Goal: Information Seeking & Learning: Learn about a topic

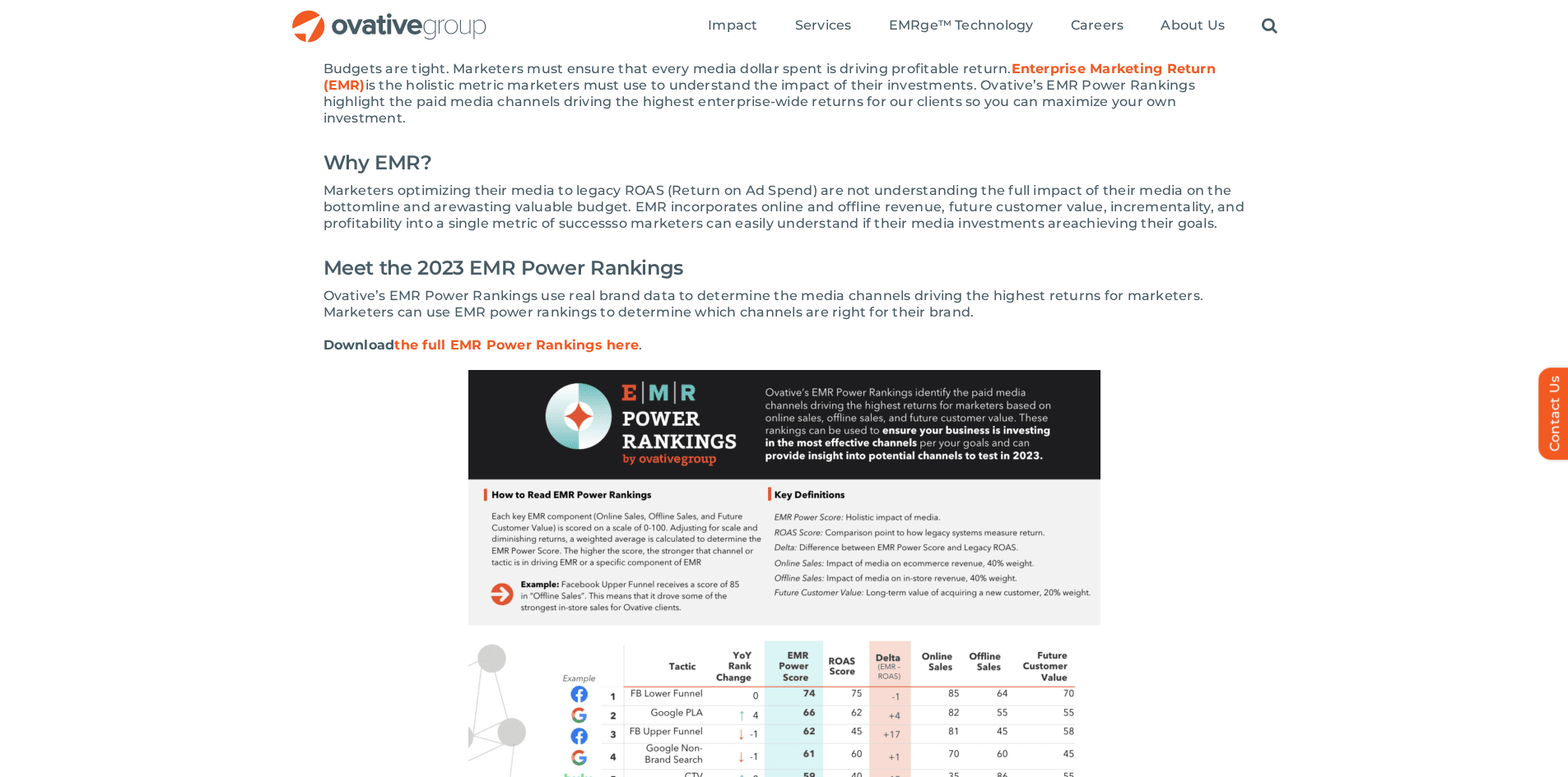
scroll to position [83, 0]
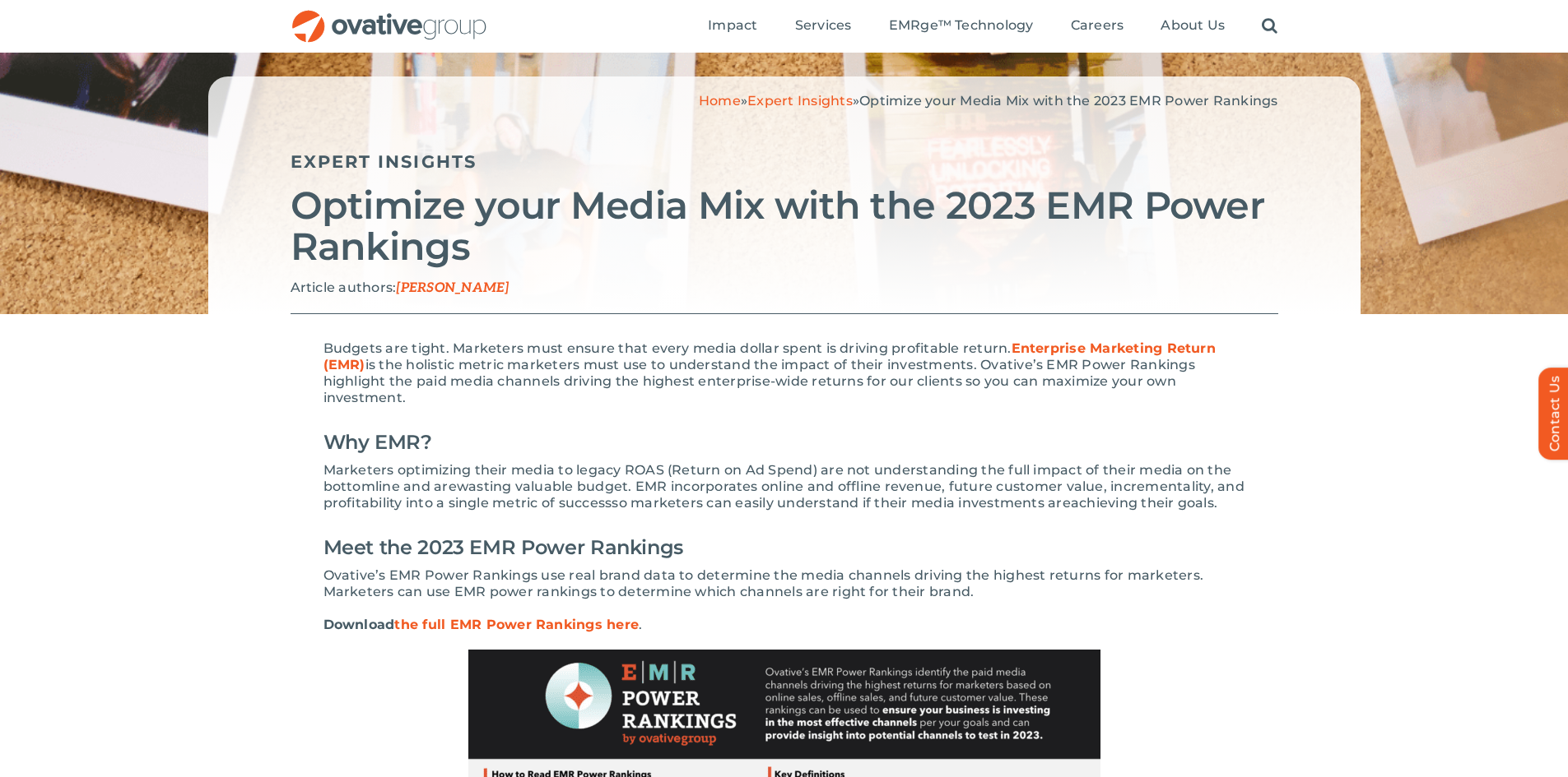
click at [1069, 346] on strong "Enterprise Marketing Return (EMR)" at bounding box center [769, 356] width 892 height 32
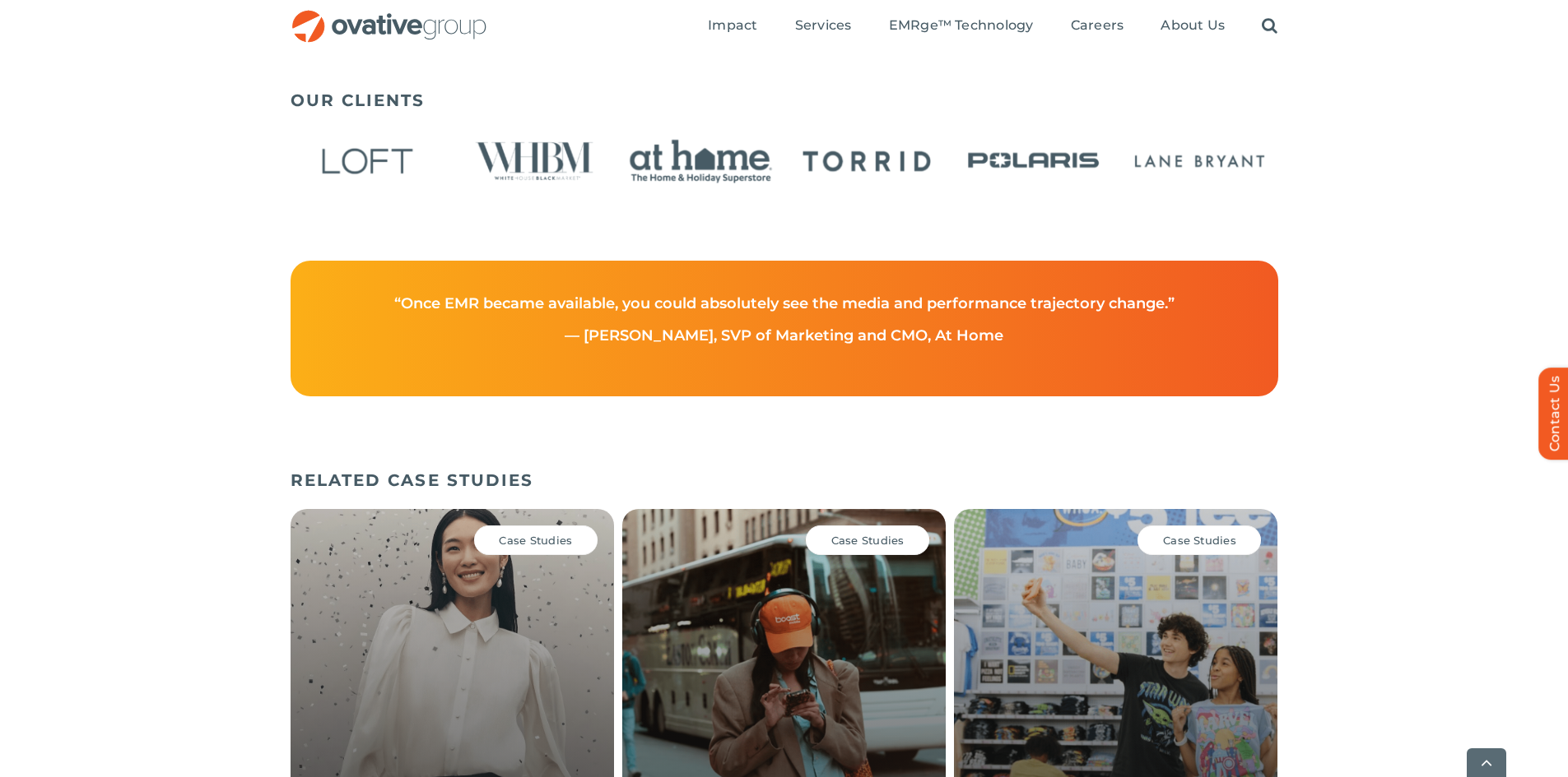
scroll to position [2550, 0]
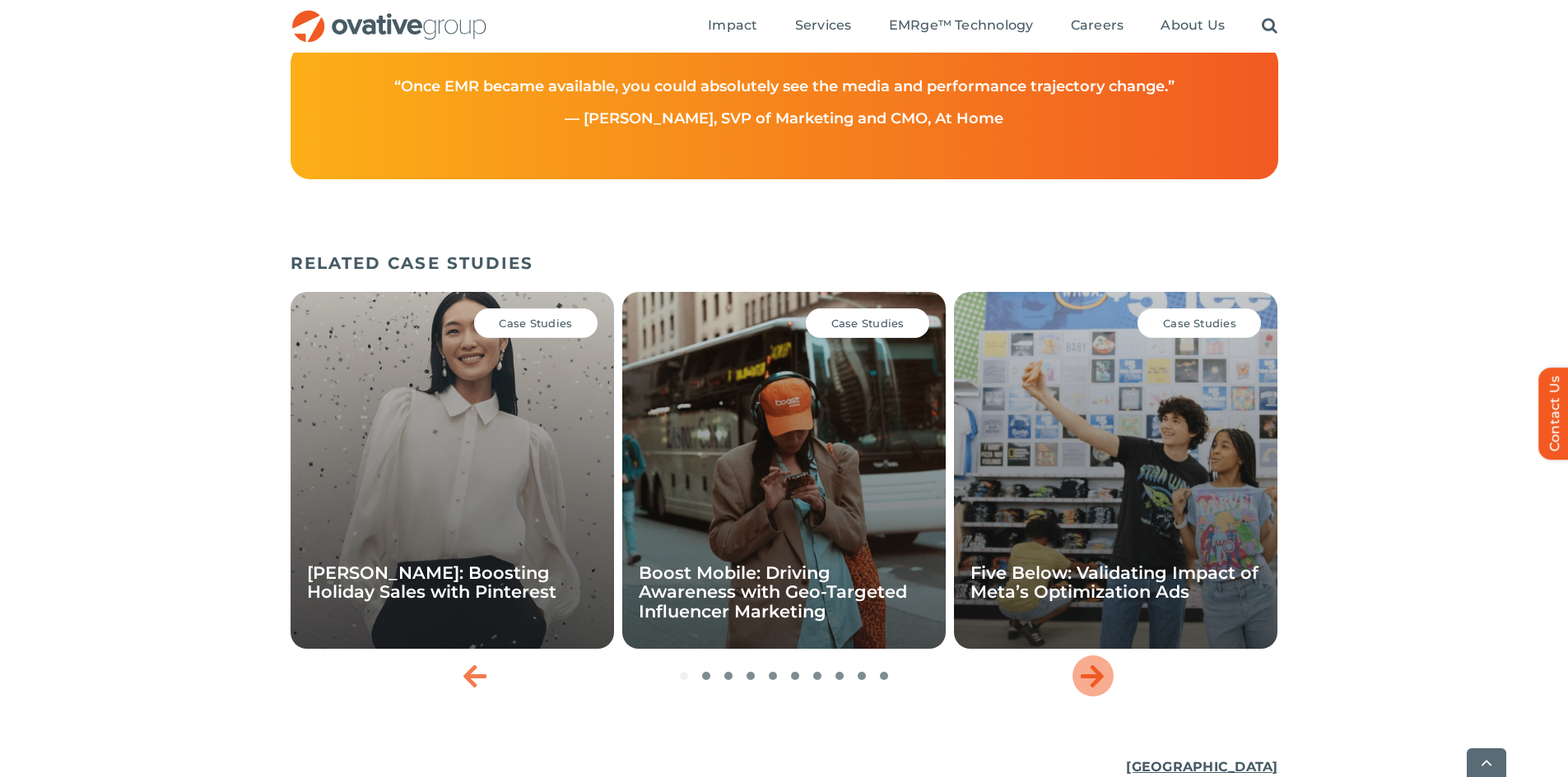
click at [1088, 686] on icon "Next slide" at bounding box center [1092, 676] width 23 height 26
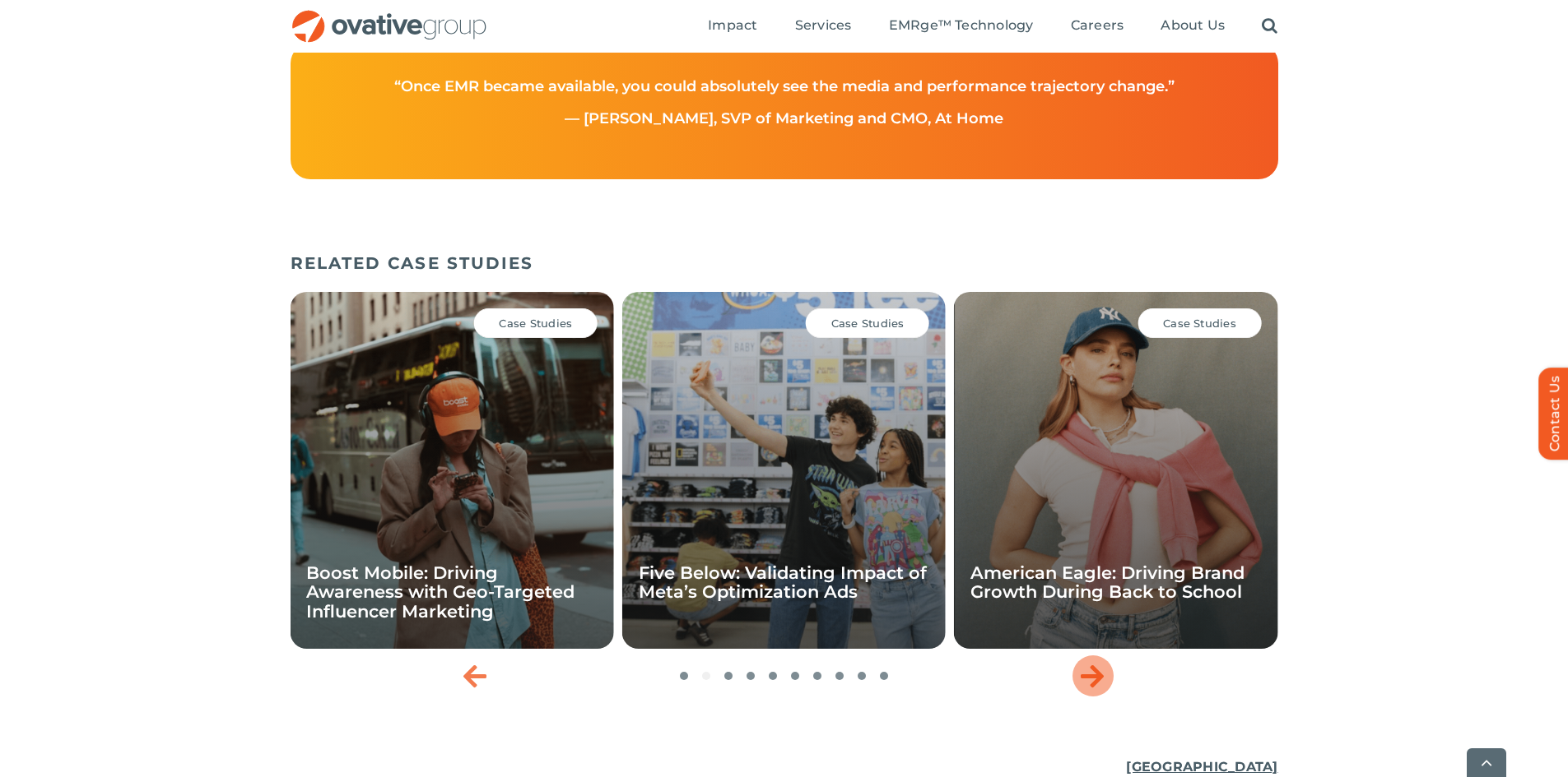
click at [1088, 685] on icon "Next slide" at bounding box center [1092, 676] width 23 height 26
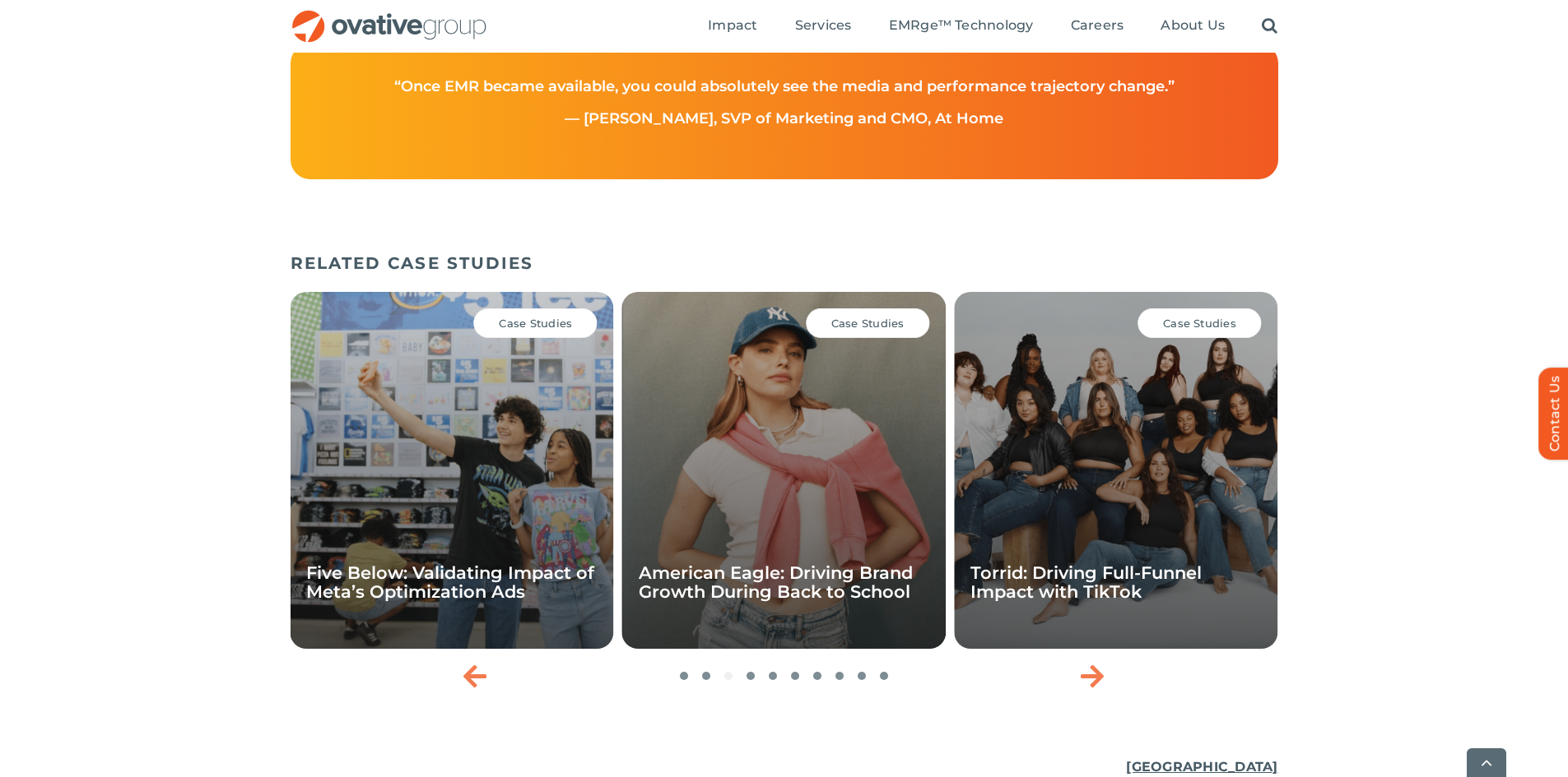
click at [863, 338] on div "Case Studies" at bounding box center [867, 323] width 124 height 30
click at [799, 597] on link "American Eagle: Driving Brand Growth During Back to School" at bounding box center [776, 583] width 274 height 39
click at [1079, 690] on div "Next slide" at bounding box center [1093, 676] width 41 height 41
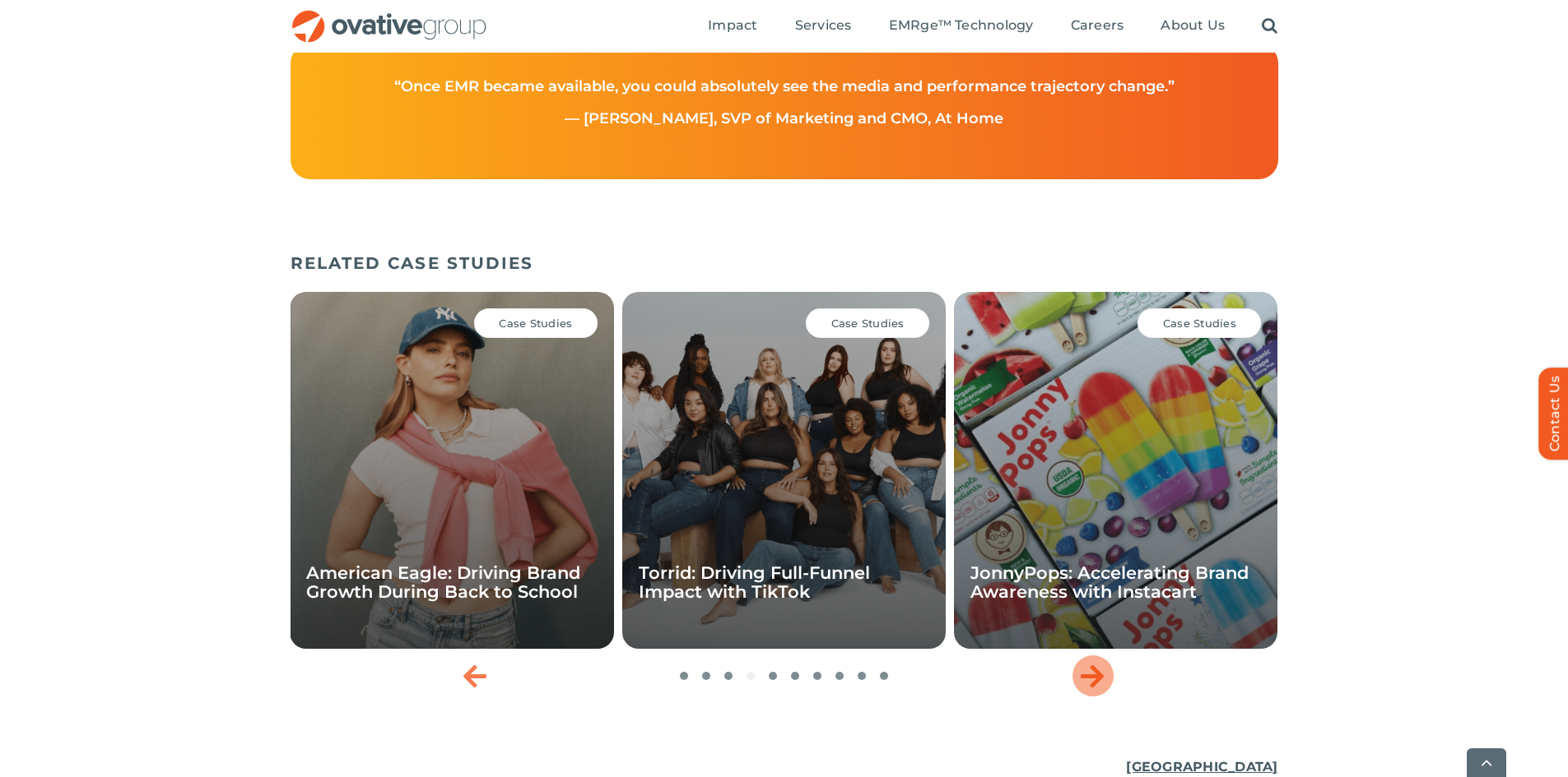
click at [1079, 690] on div "Next slide" at bounding box center [1093, 676] width 41 height 41
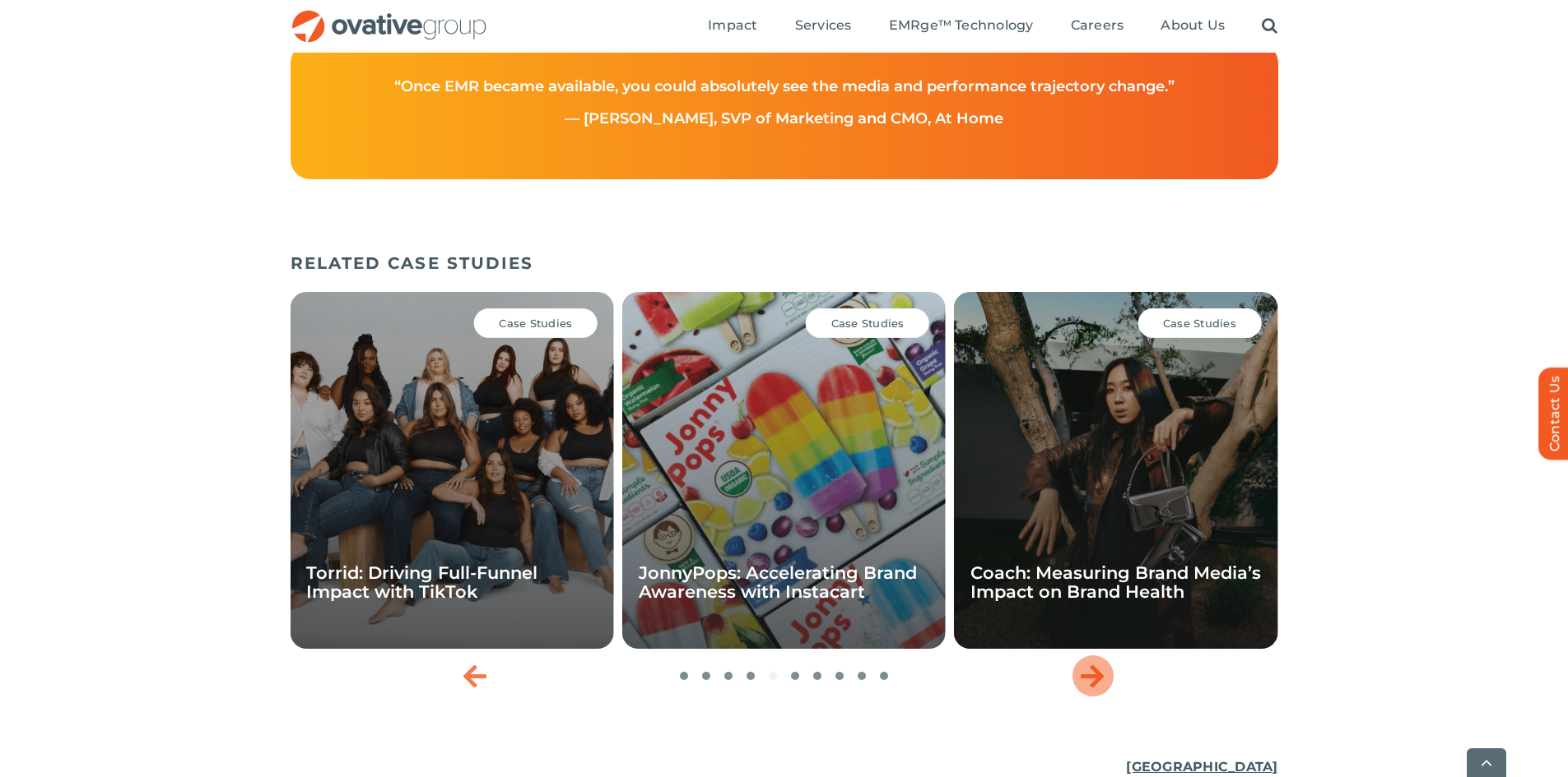
click at [1079, 690] on div "Next slide" at bounding box center [1093, 676] width 41 height 41
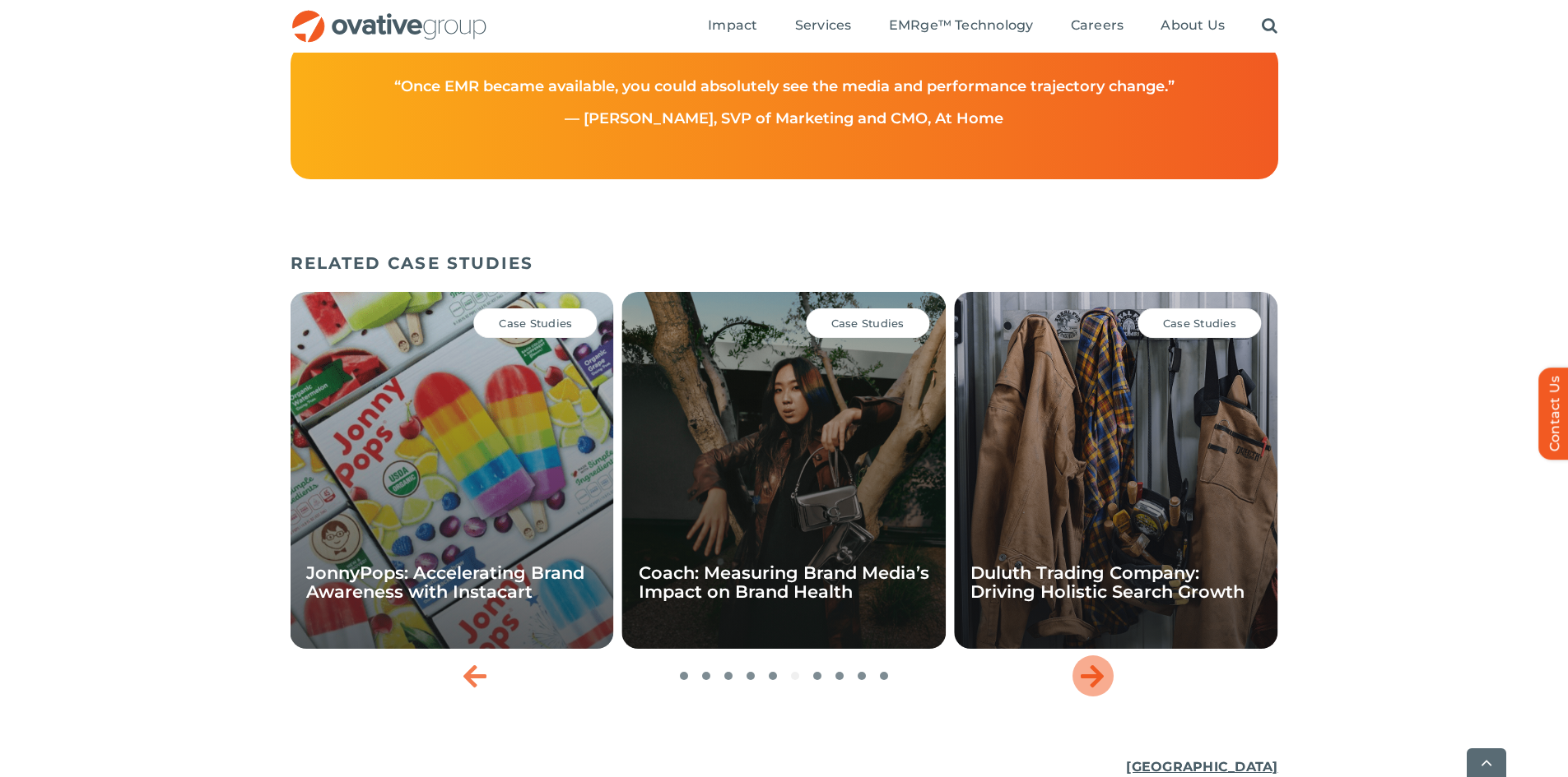
click at [1079, 690] on div "Next slide" at bounding box center [1093, 676] width 41 height 41
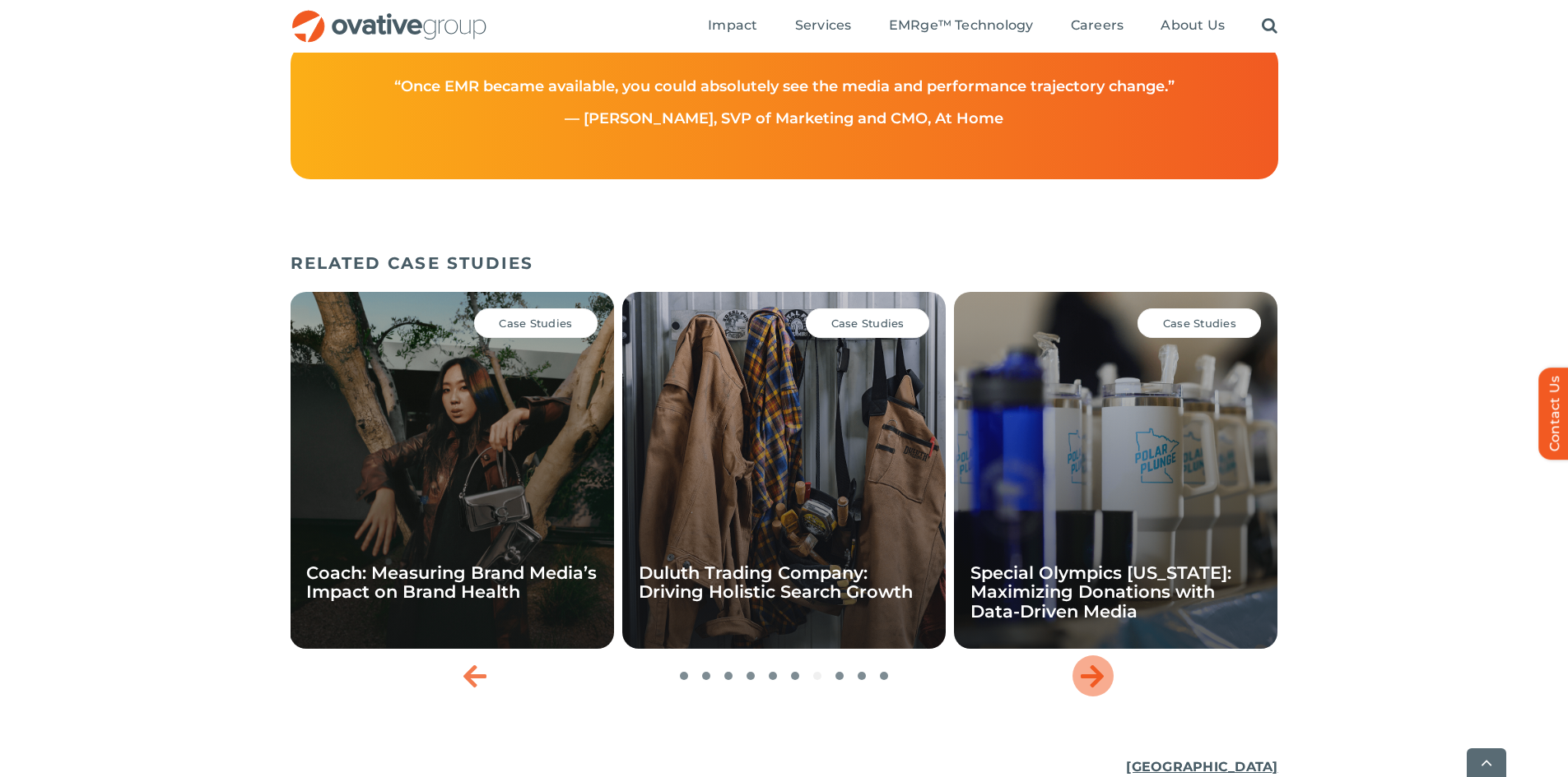
click at [1079, 690] on div "Next slide" at bounding box center [1093, 676] width 41 height 41
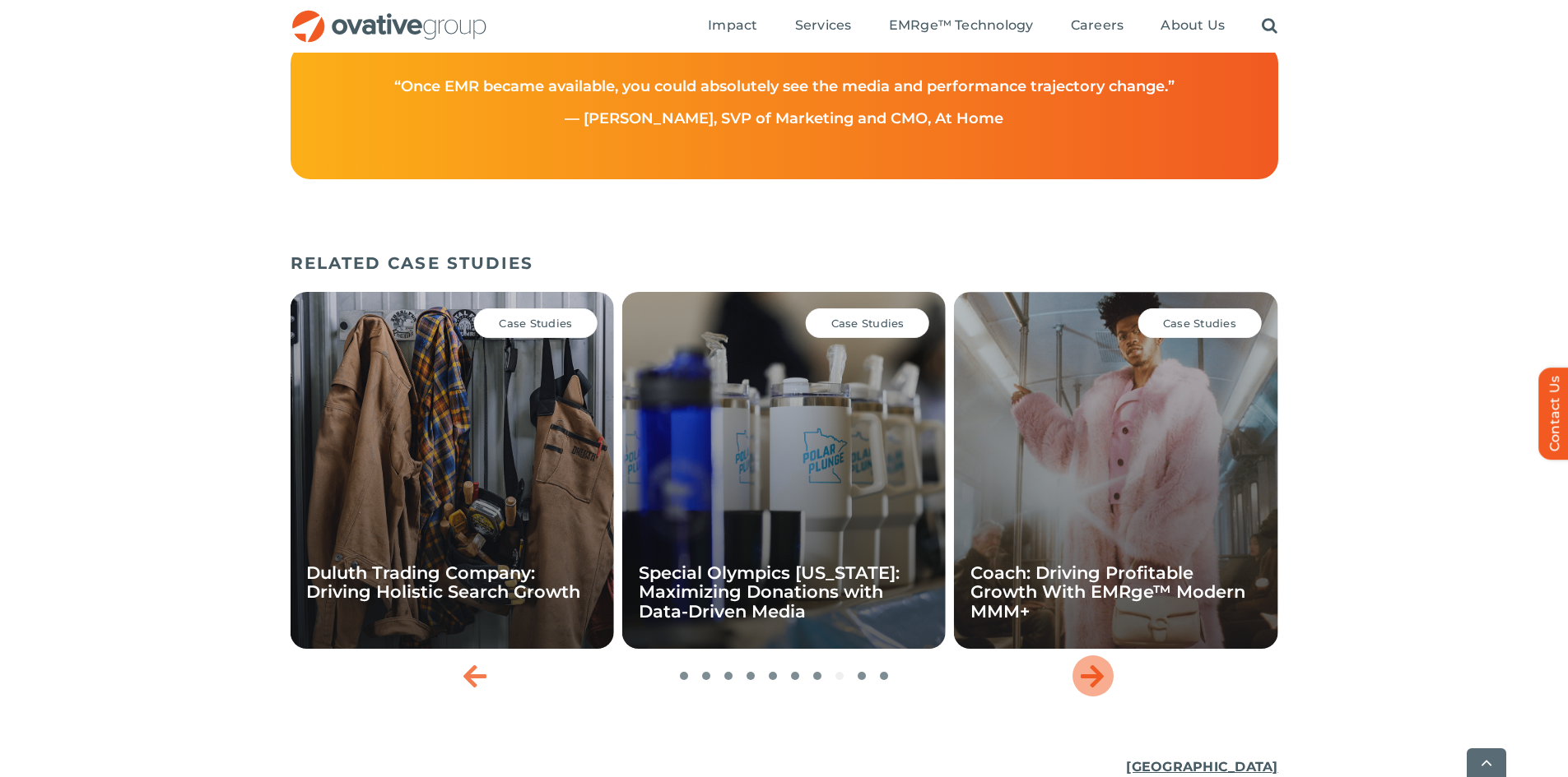
click at [1079, 690] on div "Next slide" at bounding box center [1093, 676] width 41 height 41
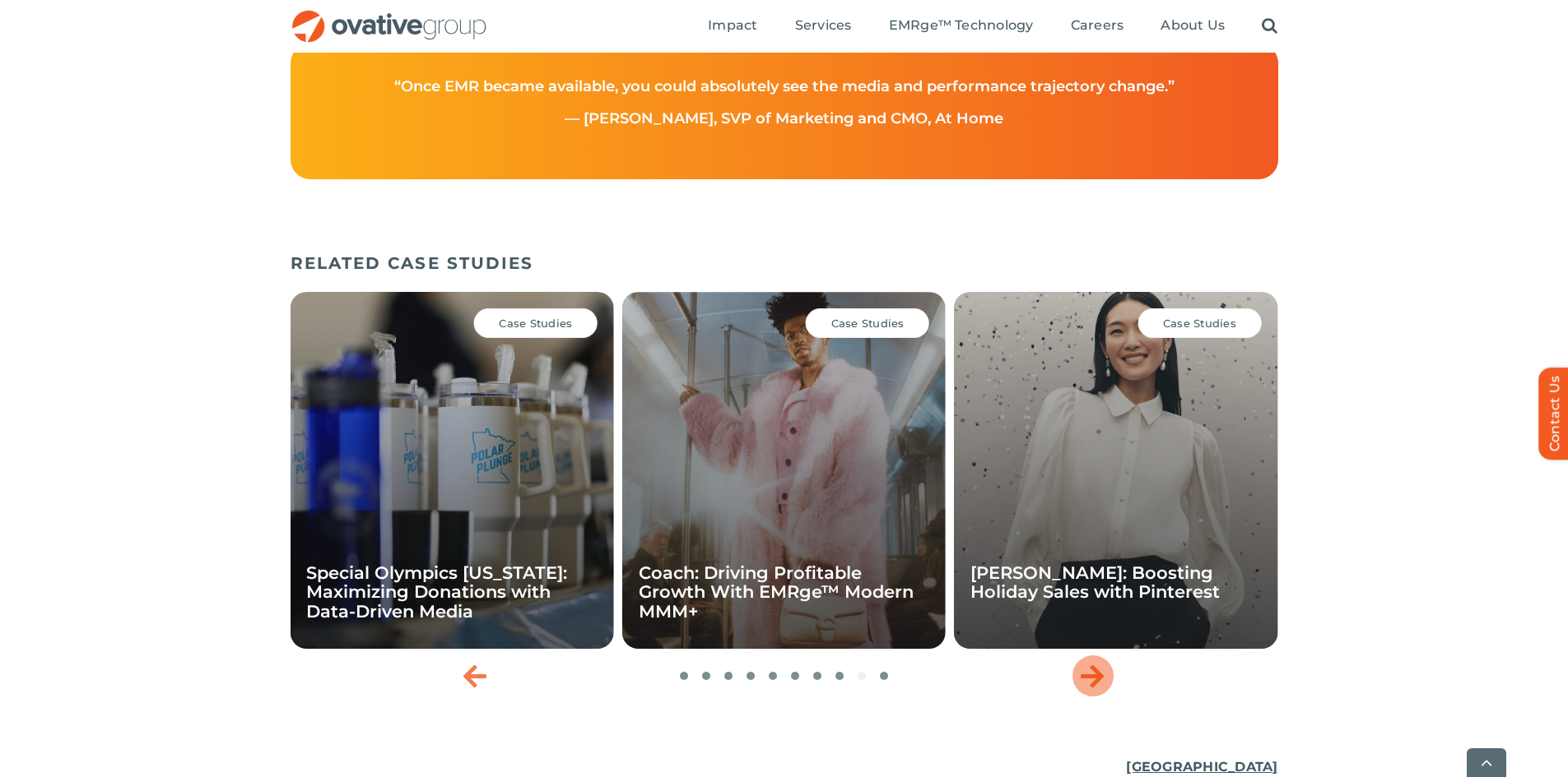
click at [1079, 694] on div "Next slide" at bounding box center [1093, 676] width 41 height 41
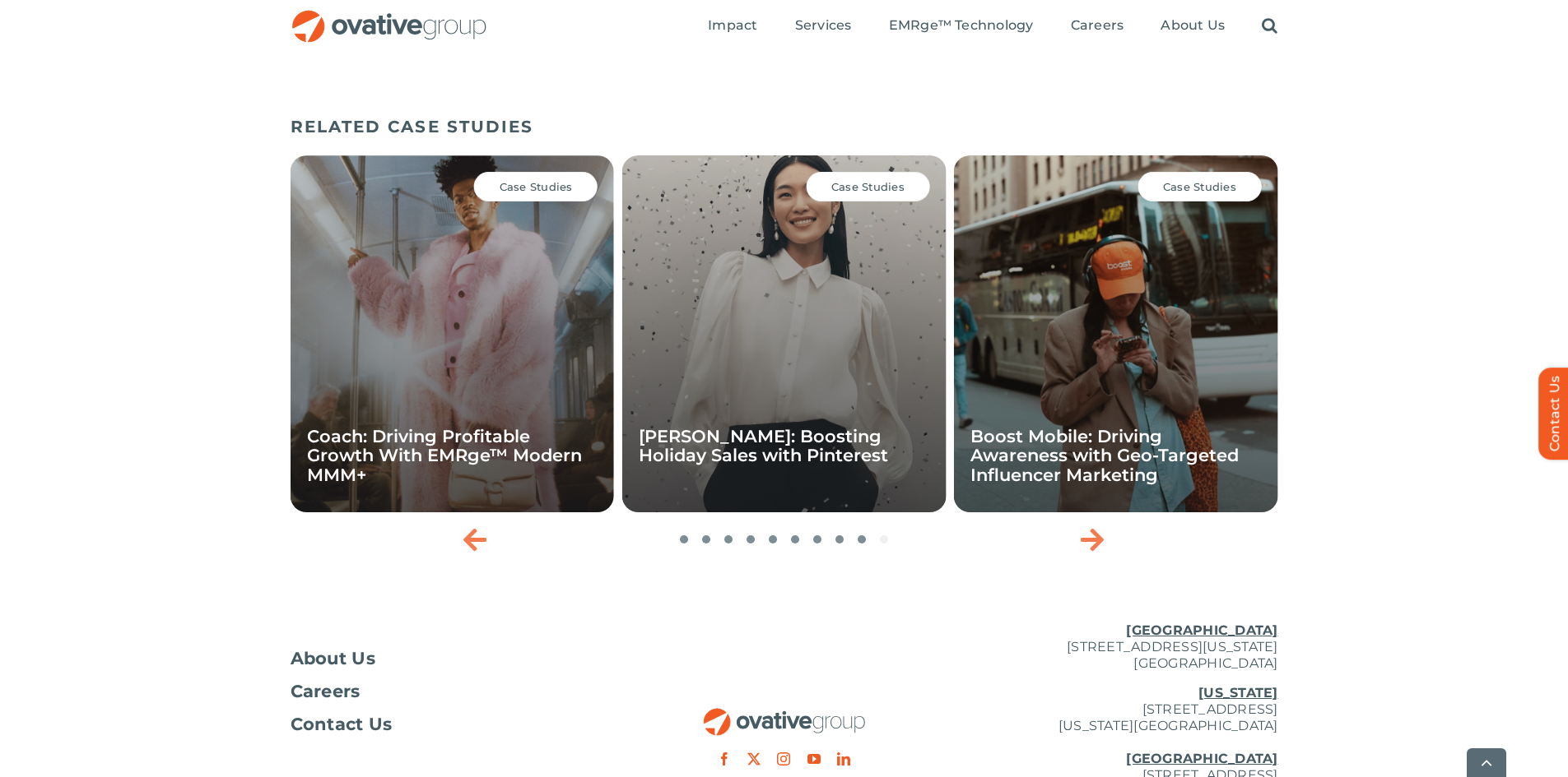
scroll to position [2816, 0]
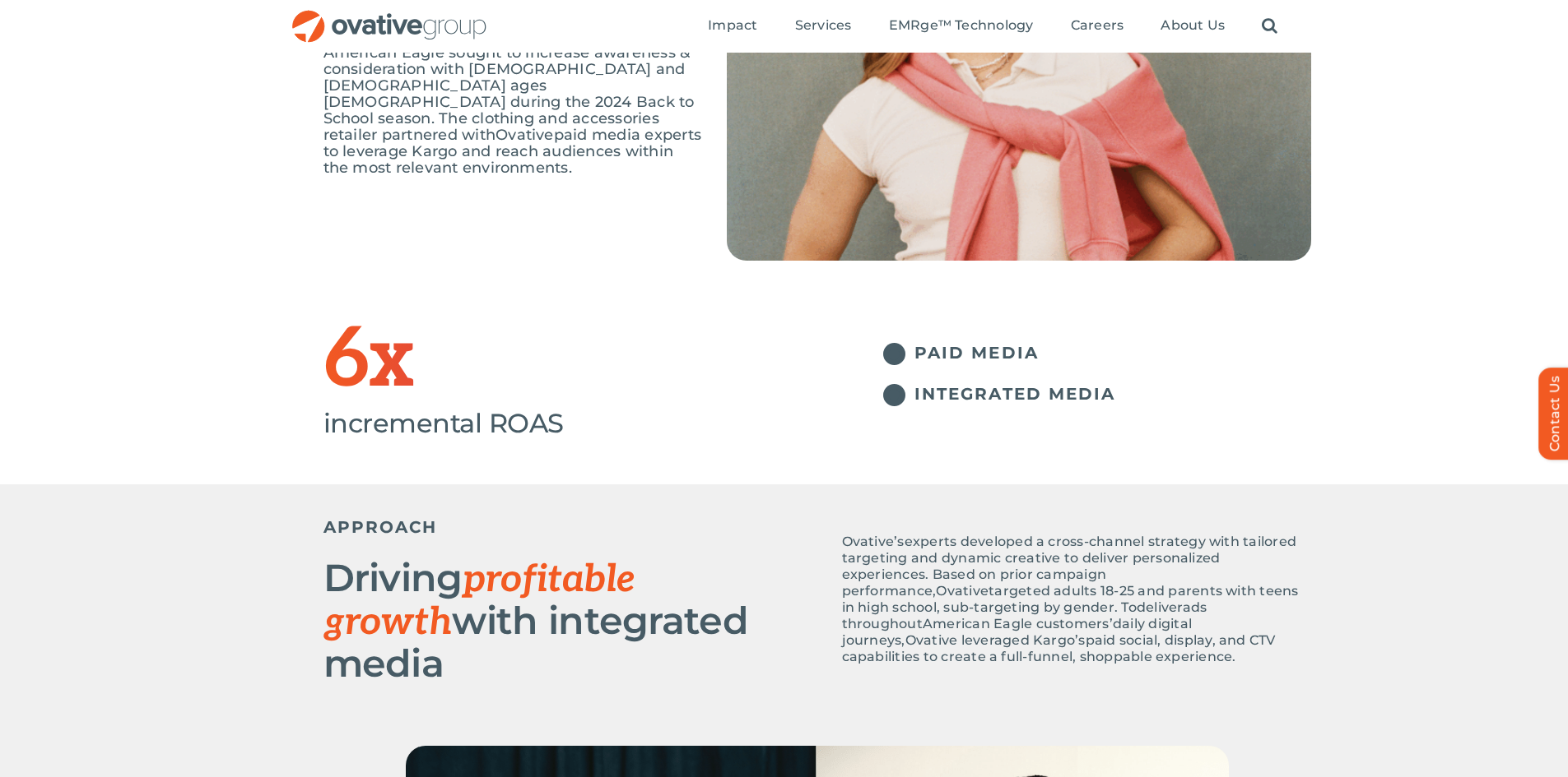
scroll to position [82, 0]
